Goal: Information Seeking & Learning: Check status

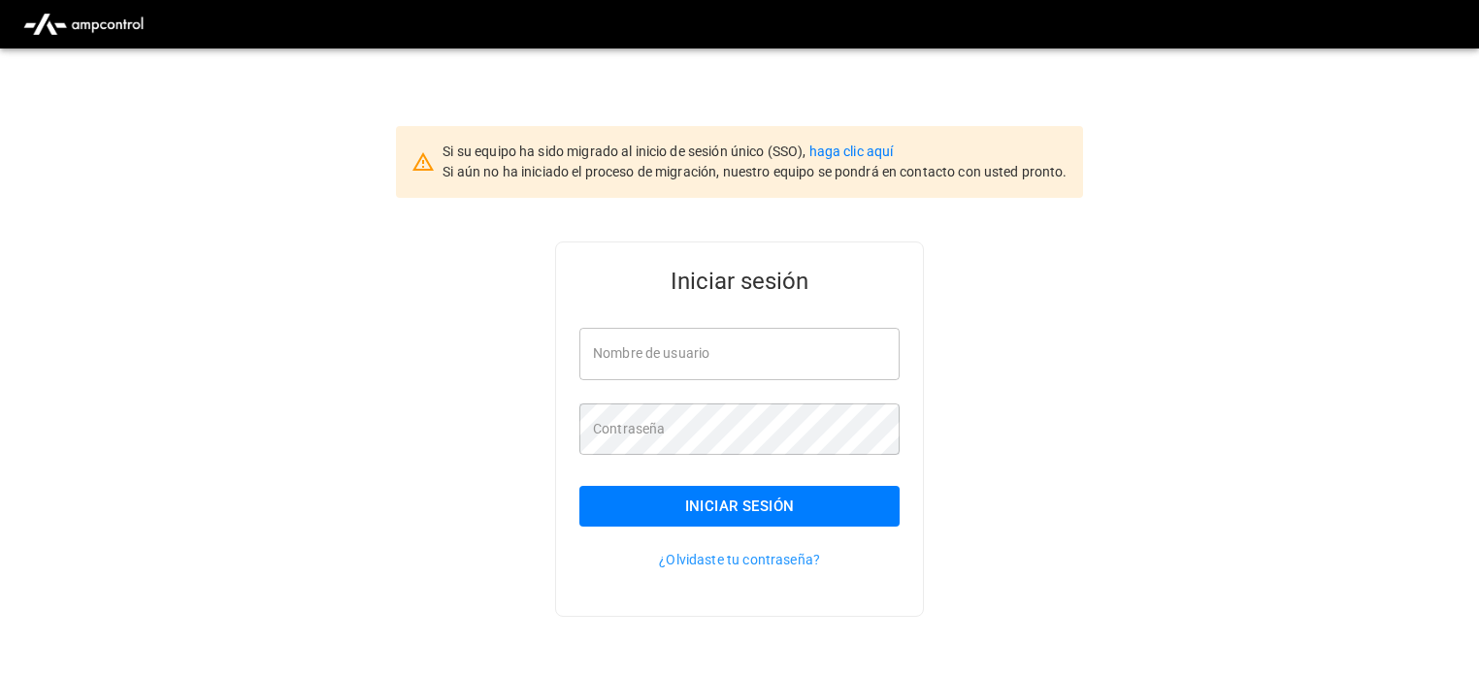
type input "**********"
click at [737, 508] on button "Iniciar sesión" at bounding box center [739, 506] width 320 height 41
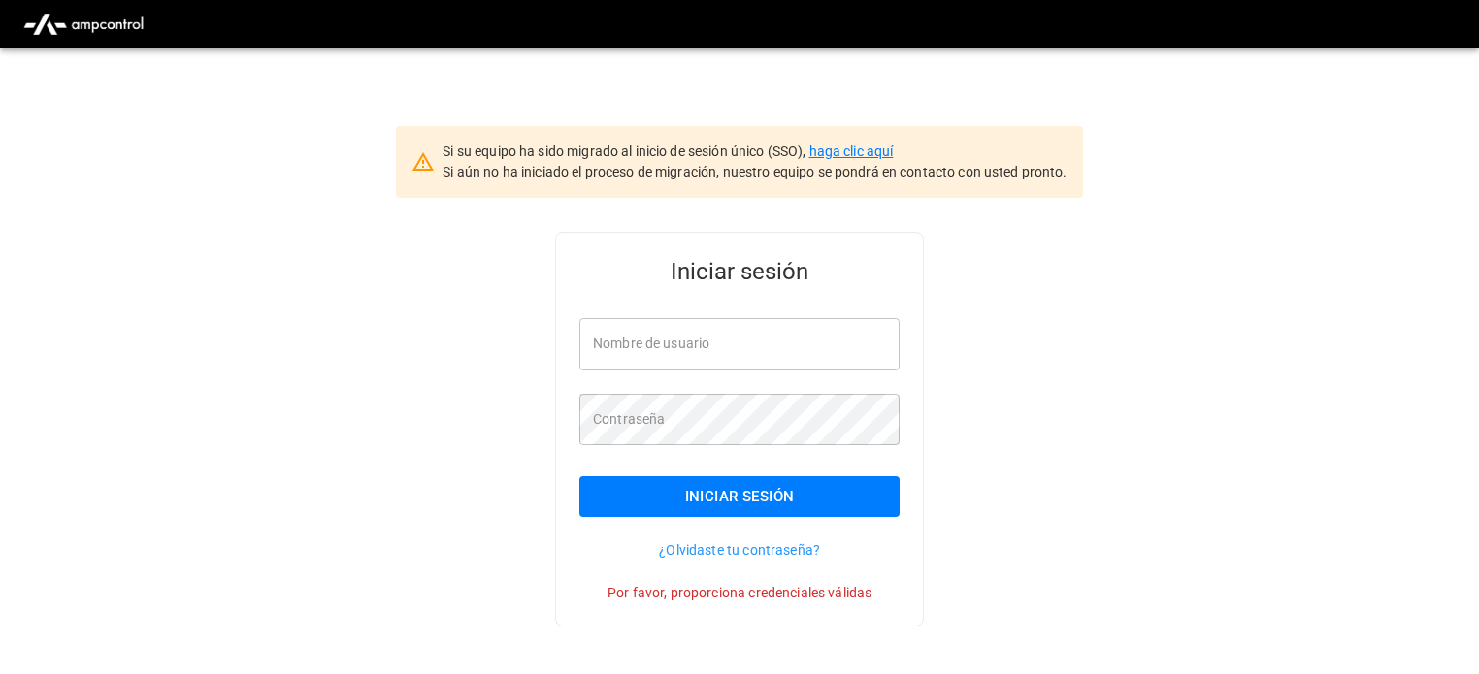
click at [873, 154] on link "haga clic aquí" at bounding box center [851, 152] width 84 height 16
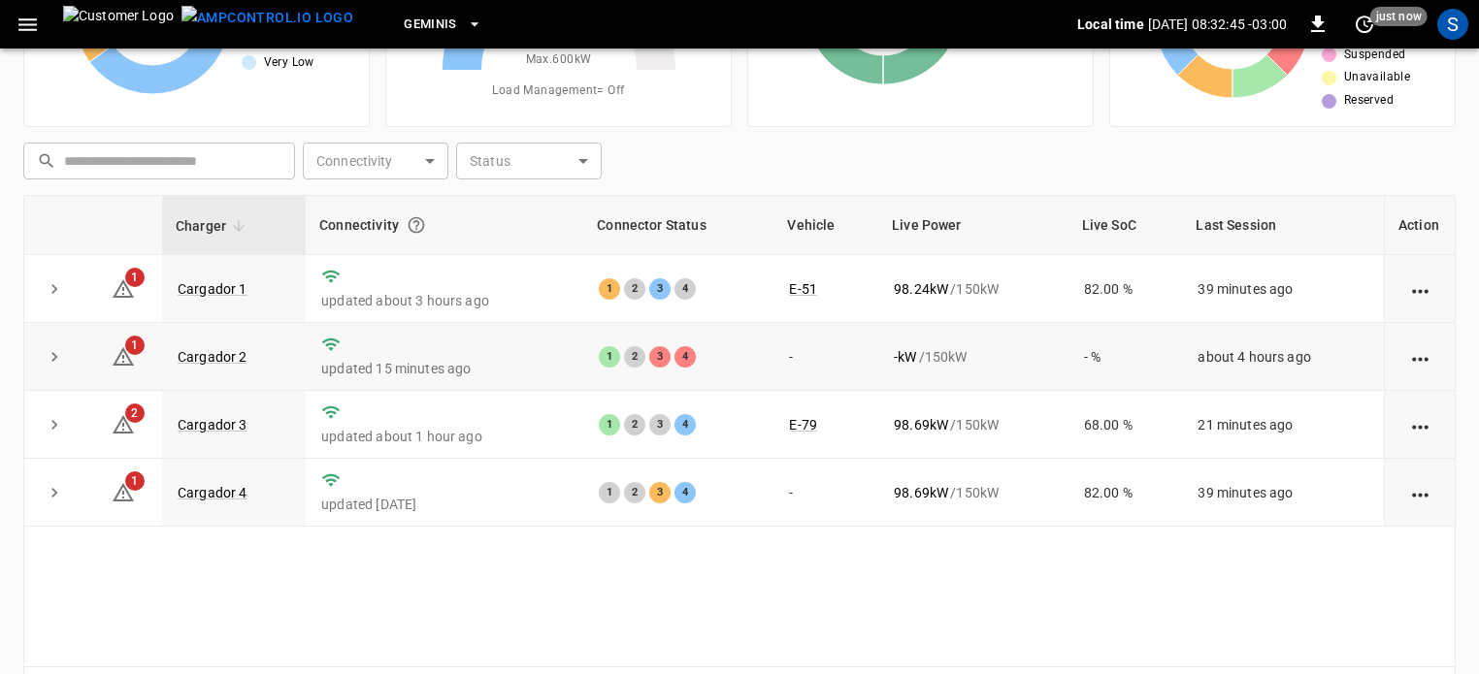
scroll to position [194, 0]
click at [200, 348] on link "Cargador 2" at bounding box center [213, 354] width 78 height 23
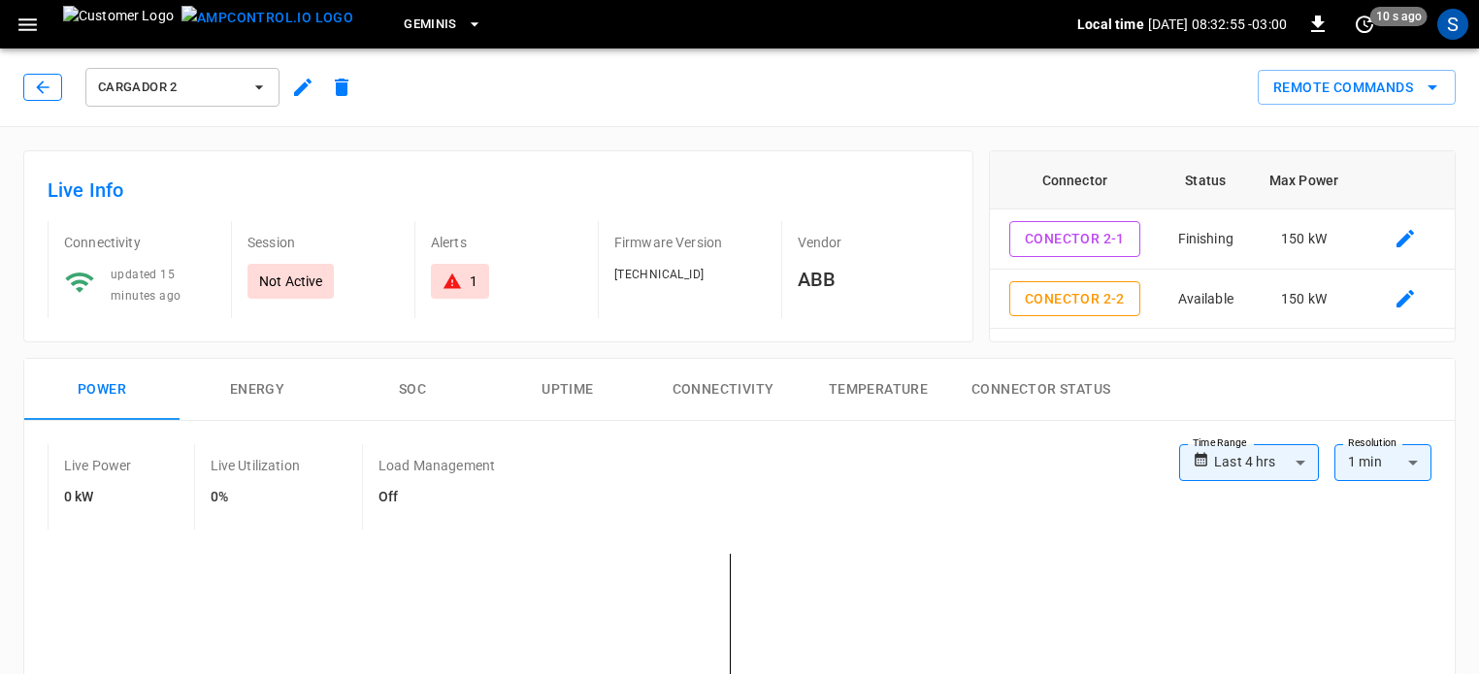
click at [43, 83] on icon "button" at bounding box center [42, 87] width 19 height 19
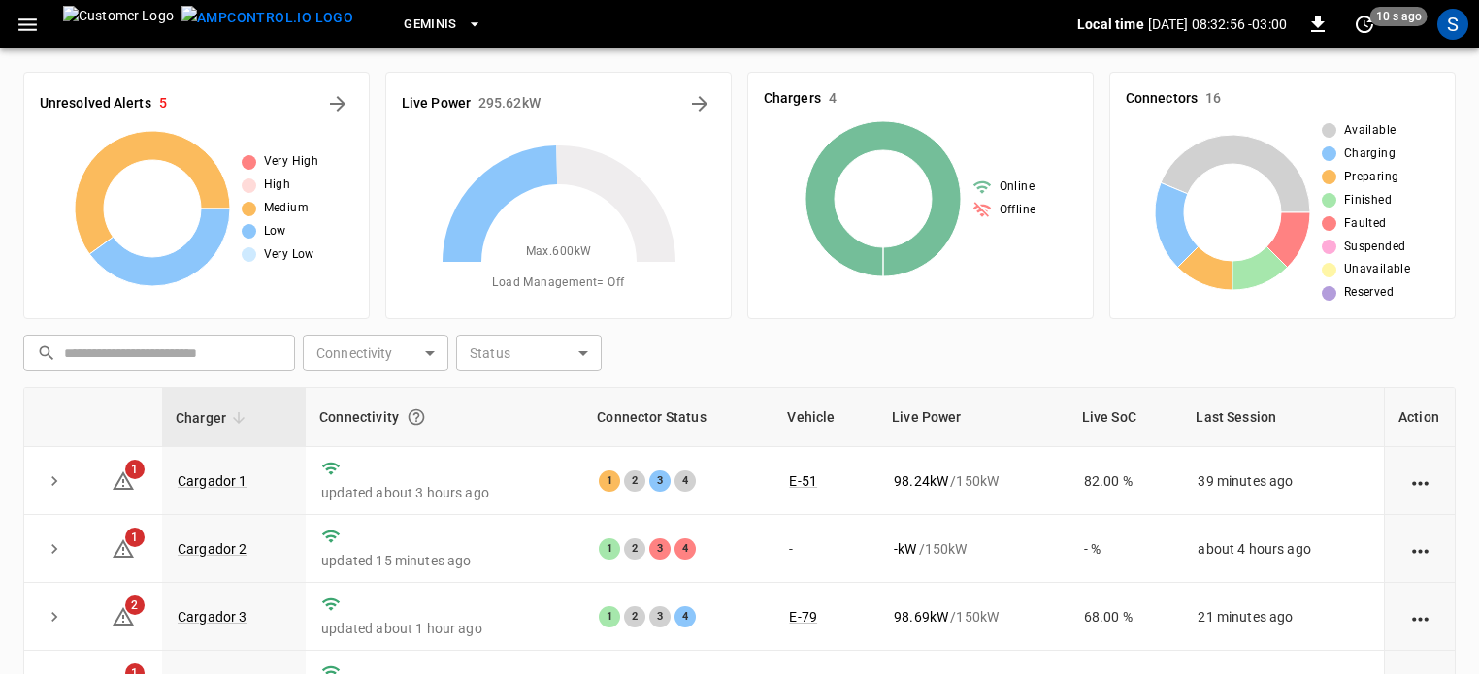
scroll to position [194, 0]
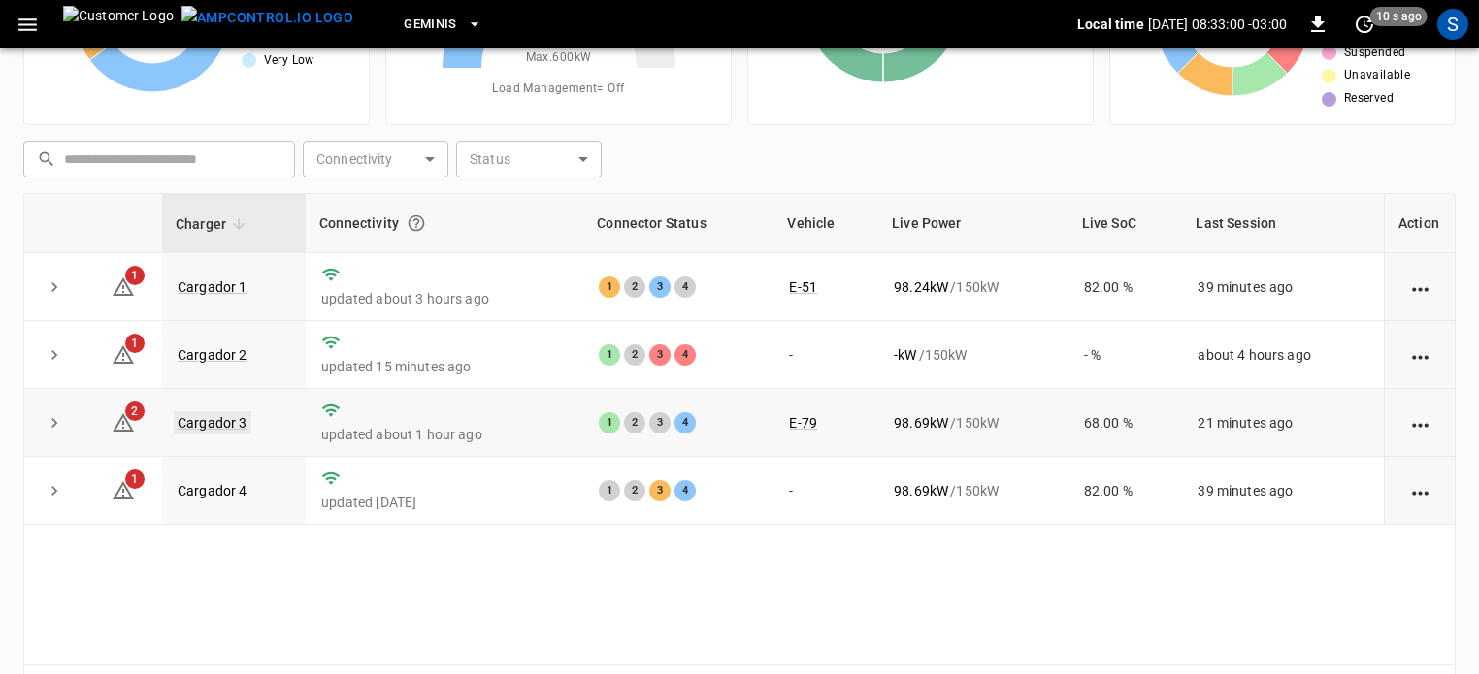
click at [232, 424] on link "Cargador 3" at bounding box center [213, 422] width 78 height 23
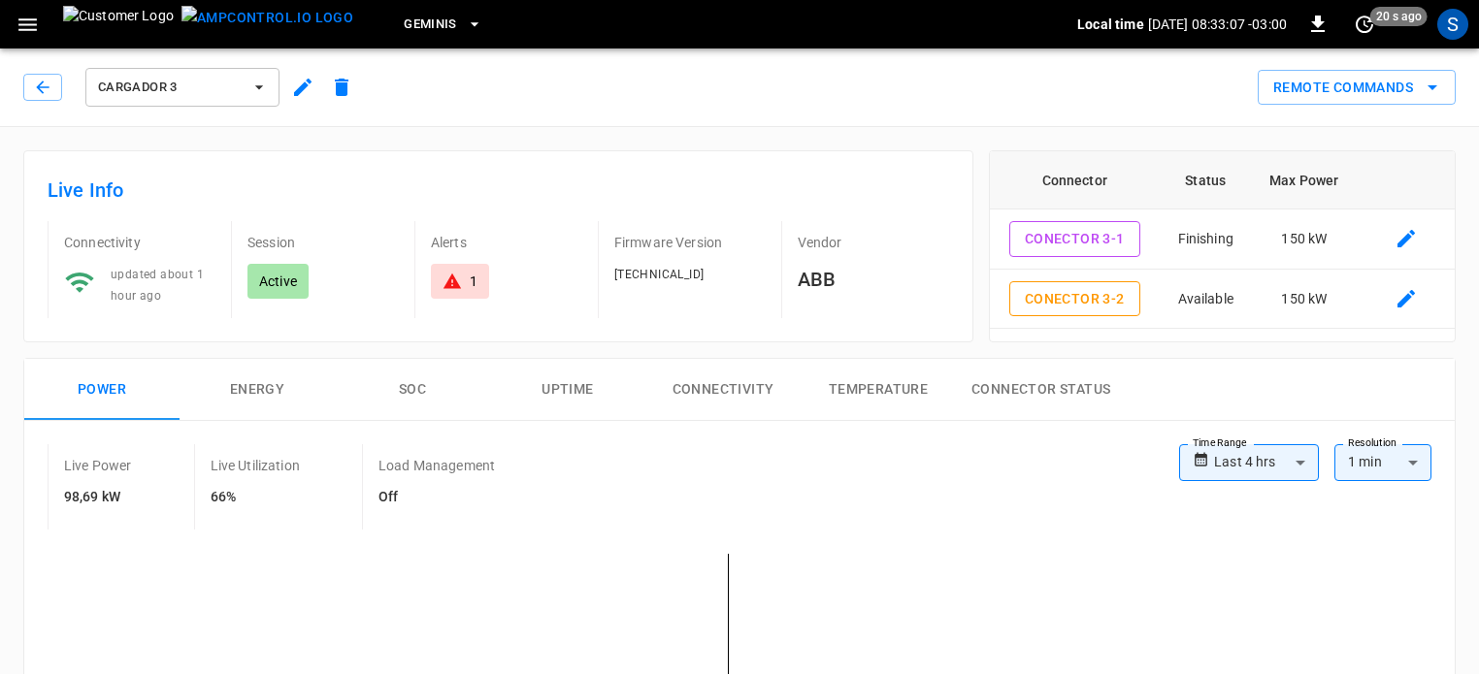
click at [49, 71] on div "Cargador 3" at bounding box center [192, 87] width 338 height 47
click at [46, 92] on icon "button" at bounding box center [42, 87] width 19 height 19
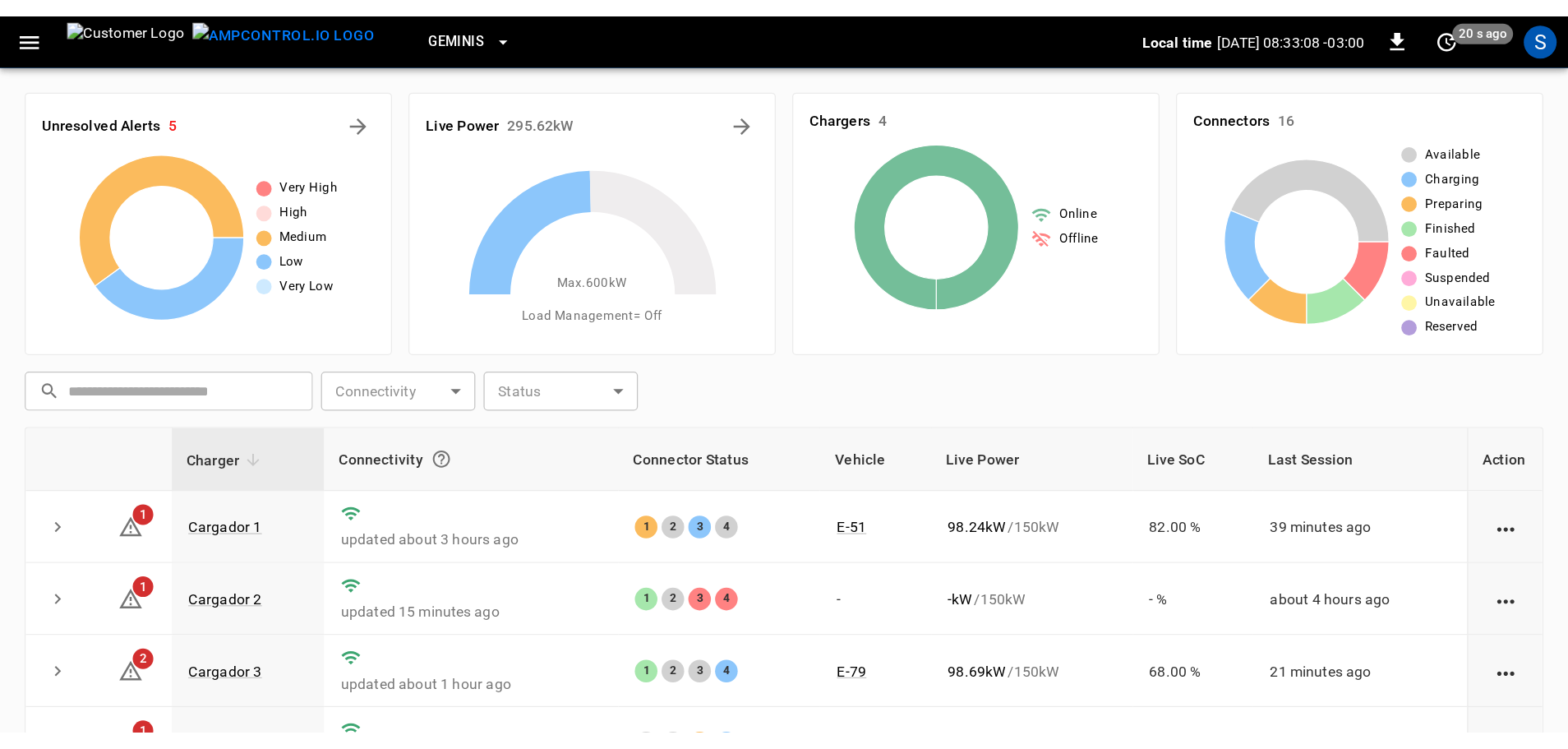
scroll to position [164, 0]
